Goal: Task Accomplishment & Management: Complete application form

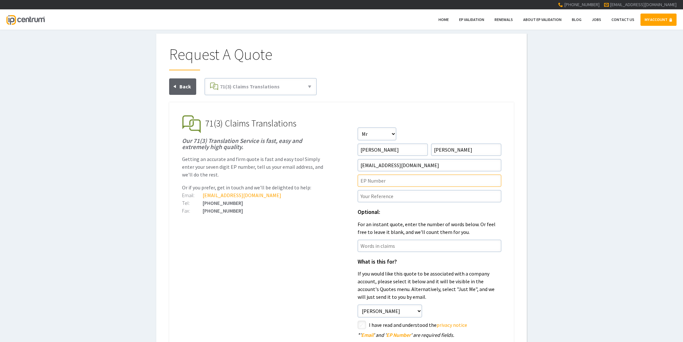
click at [388, 184] on input"] "text" at bounding box center [430, 180] width 144 height 12
click at [398, 180] on input"] "text" at bounding box center [430, 180] width 144 height 12
paste input"] "23772749.0"
type input"] "EP23772749.0"
click at [420, 196] on input"] "text" at bounding box center [430, 196] width 144 height 12
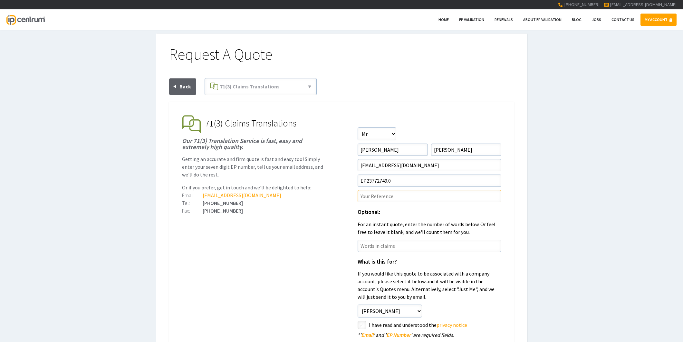
paste input"] "P45702EPN1"
click at [388, 193] on input"] "P45702EPN1DHC" at bounding box center [430, 196] width 144 height 12
type input"] "P45702EPN1/DHC"
click at [311, 229] on ul "EP Validation & Unitary Effect IP Centrum makes European Patent Validation and …" at bounding box center [341, 274] width 345 height 345
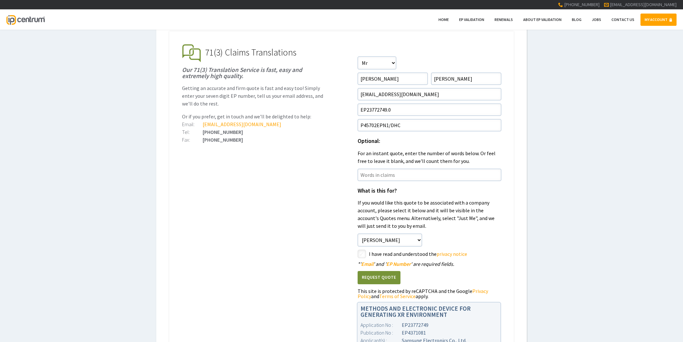
scroll to position [72, 0]
click at [361, 251] on input"] "checkbox" at bounding box center [363, 254] width 8 height 8
checkbox input"] "true"
click at [371, 276] on button "Request Quote" at bounding box center [379, 276] width 43 height 13
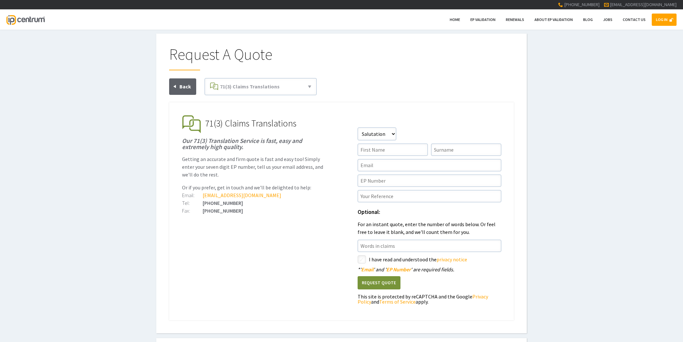
click at [662, 20] on link "LOG IN" at bounding box center [664, 20] width 25 height 12
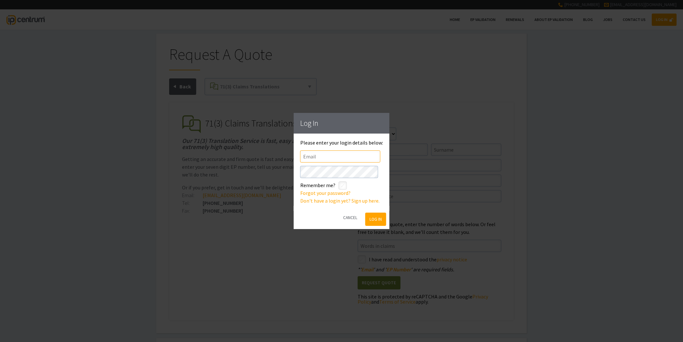
click at [313, 157] on input"] "text" at bounding box center [340, 156] width 80 height 12
type input"] "appleyardlees@appleyardlees.com"
click at [338, 184] on div "Please enter your login details below: Email appleyardlees@appleyardlees.com Pa…" at bounding box center [341, 172] width 83 height 64
click at [342, 186] on input"] "checkbox" at bounding box center [344, 186] width 8 height 8
checkbox input"] "true"
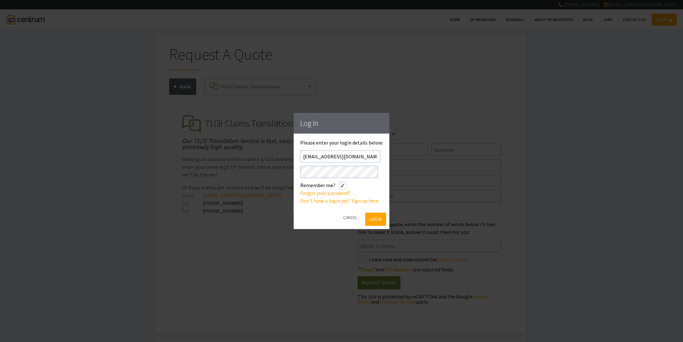
click at [379, 224] on button "Log In" at bounding box center [375, 218] width 21 height 13
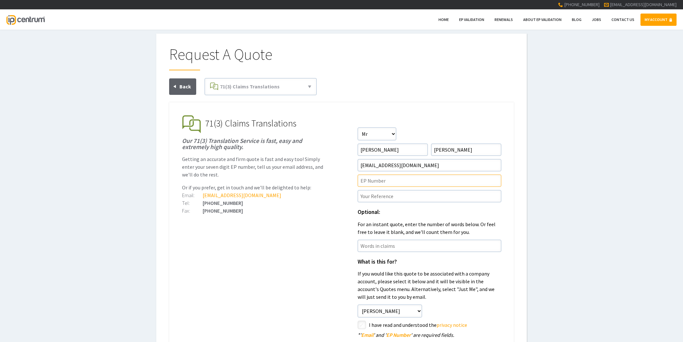
click at [421, 182] on input"] "text" at bounding box center [430, 180] width 144 height 12
paste input"] "22849831.7"
type input"] "EP22849831.7"
click at [417, 194] on input"] "text" at bounding box center [430, 196] width 144 height 12
paste input"] "P46009EPN1"
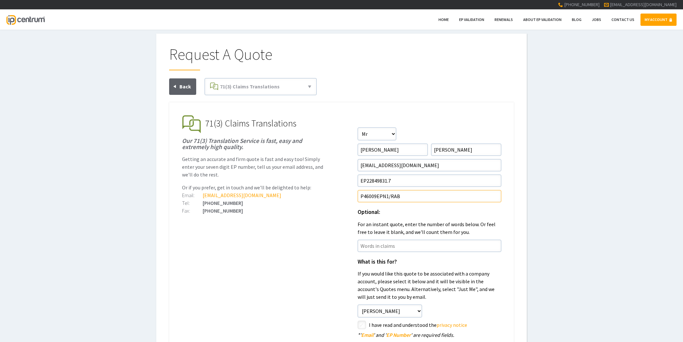
type input"] "P46009EPN1/RAB"
click at [361, 327] on input"] "checkbox" at bounding box center [363, 325] width 8 height 8
checkbox input"] "true"
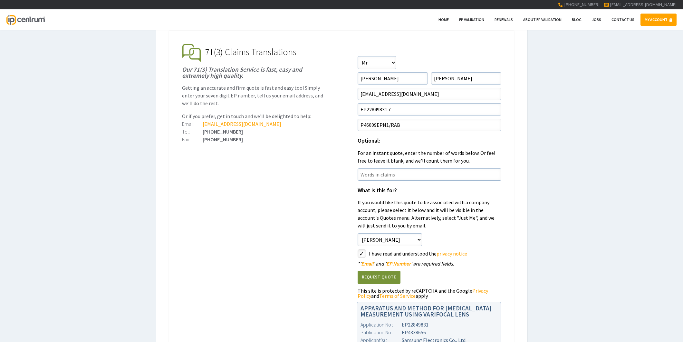
scroll to position [72, 0]
click at [371, 277] on button "Request Quote" at bounding box center [379, 276] width 43 height 13
